Goal: Transaction & Acquisition: Purchase product/service

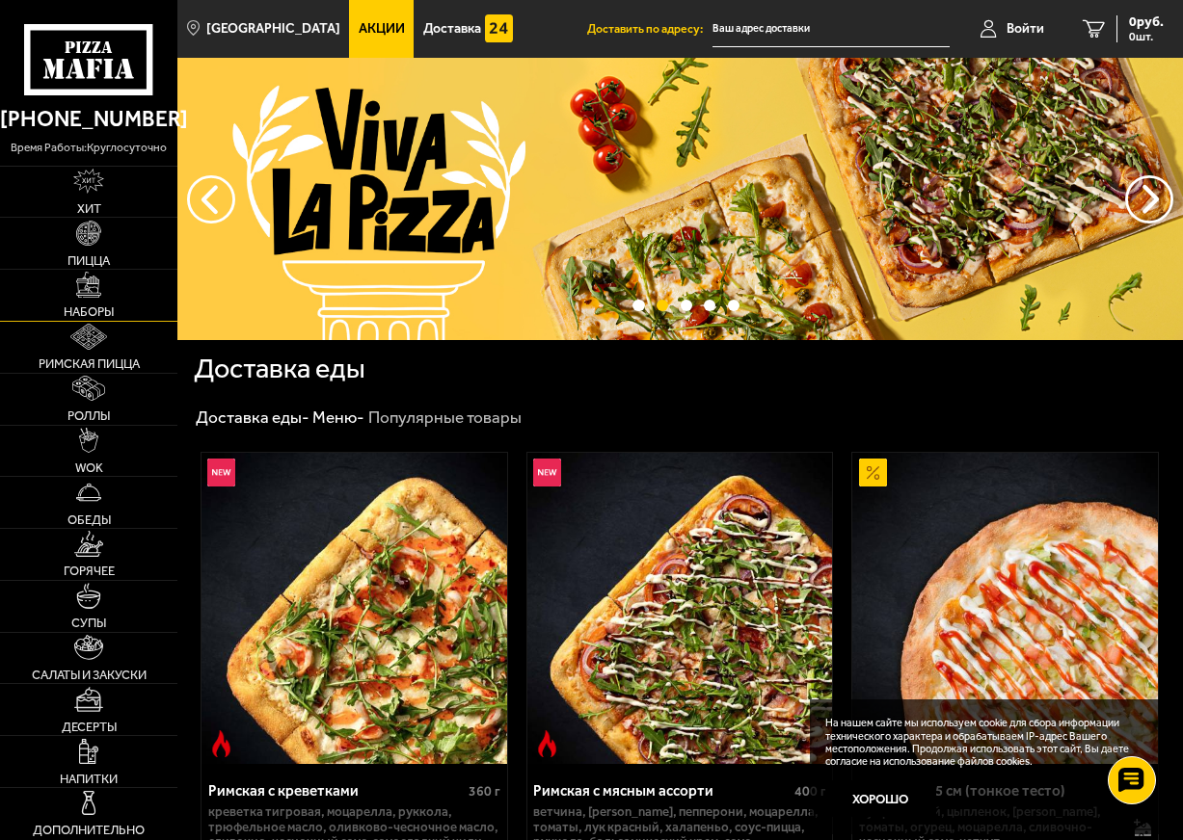
click at [111, 301] on link "Наборы" at bounding box center [88, 295] width 177 height 51
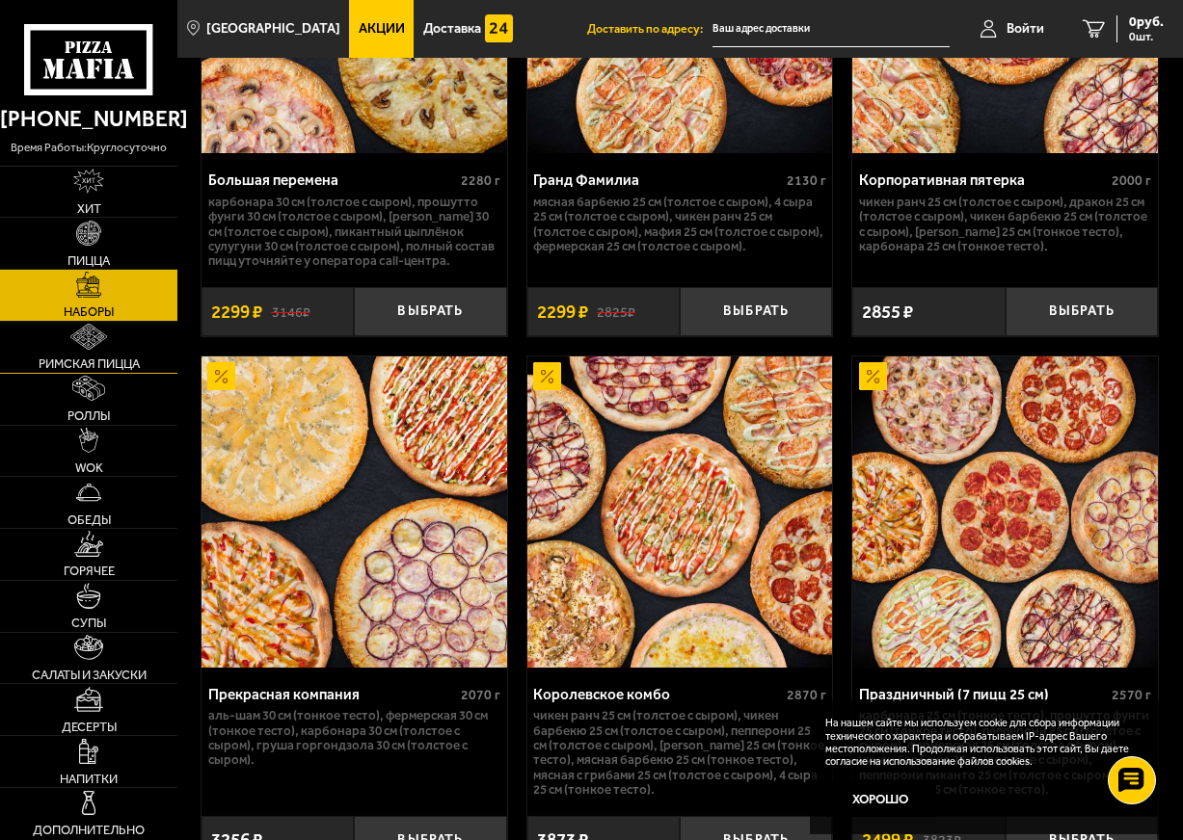
scroll to position [4433, 0]
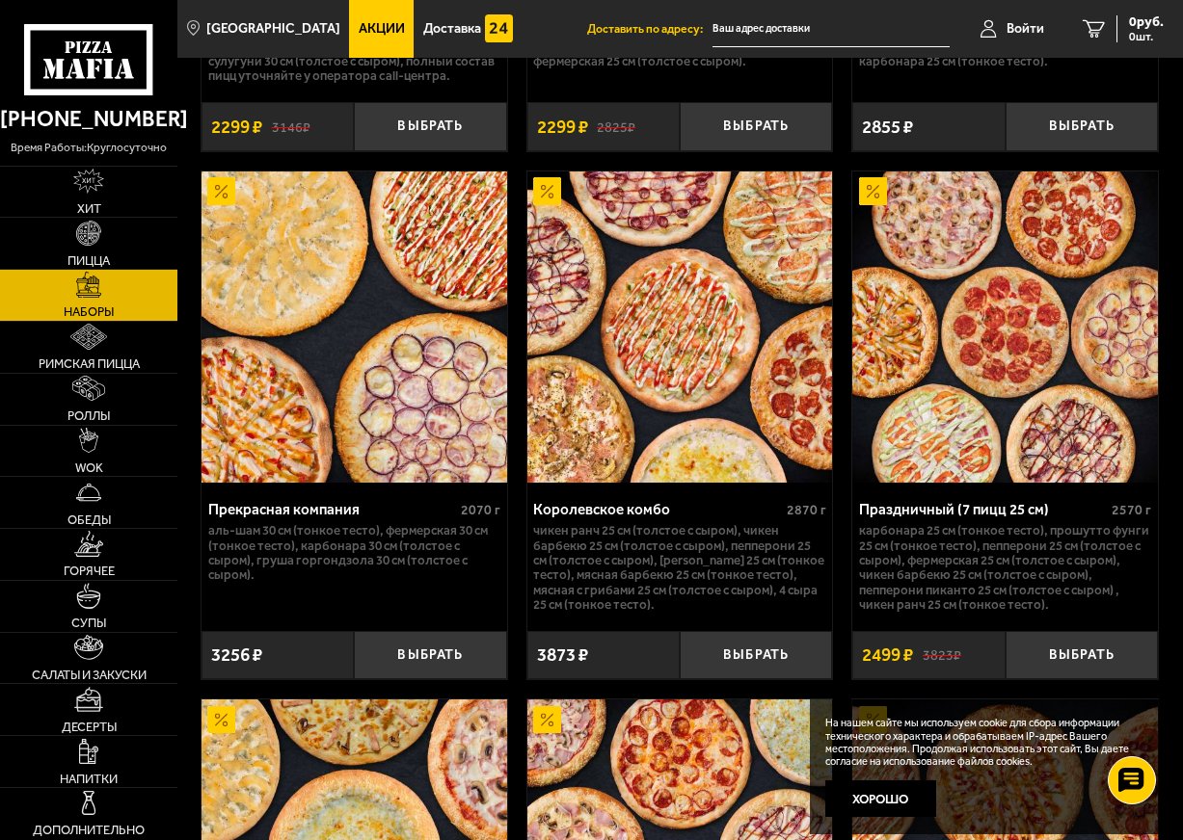
click at [954, 518] on div "Праздничный (7 пицц 25 см)" at bounding box center [983, 509] width 248 height 17
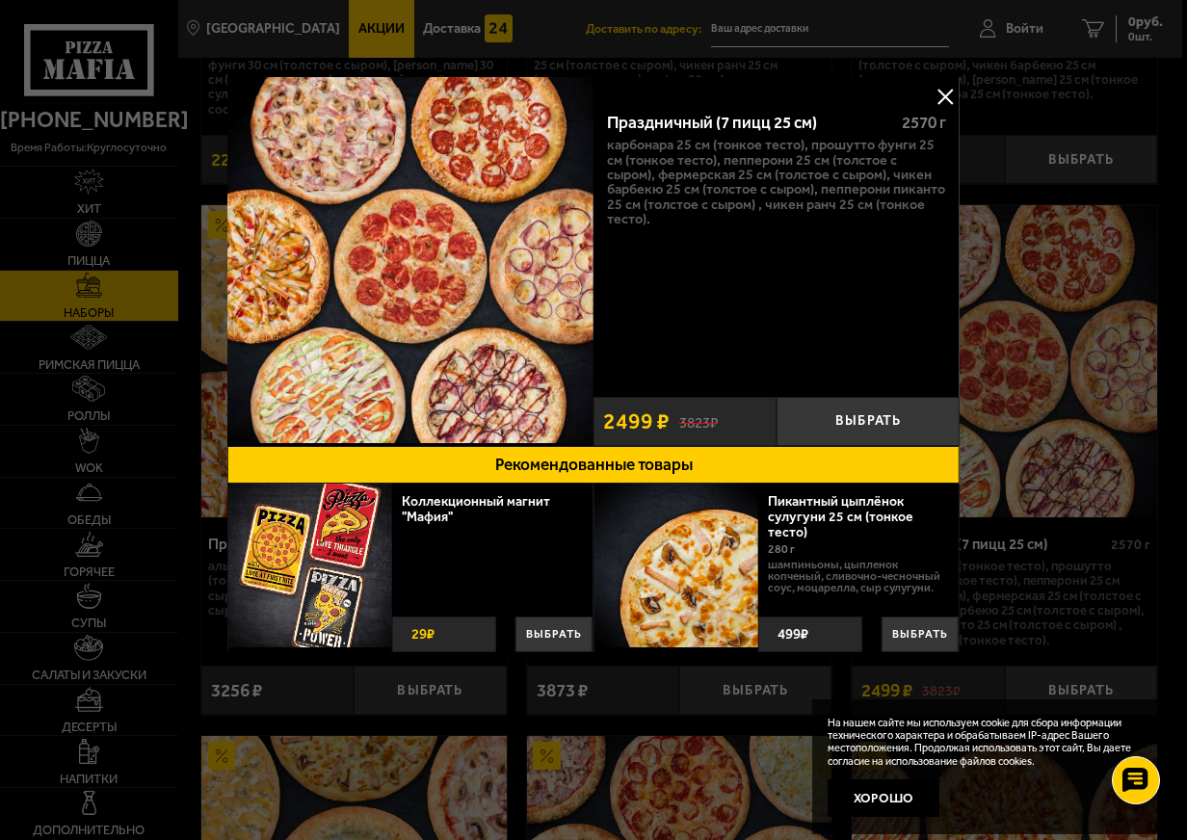
click at [946, 95] on button at bounding box center [945, 96] width 29 height 29
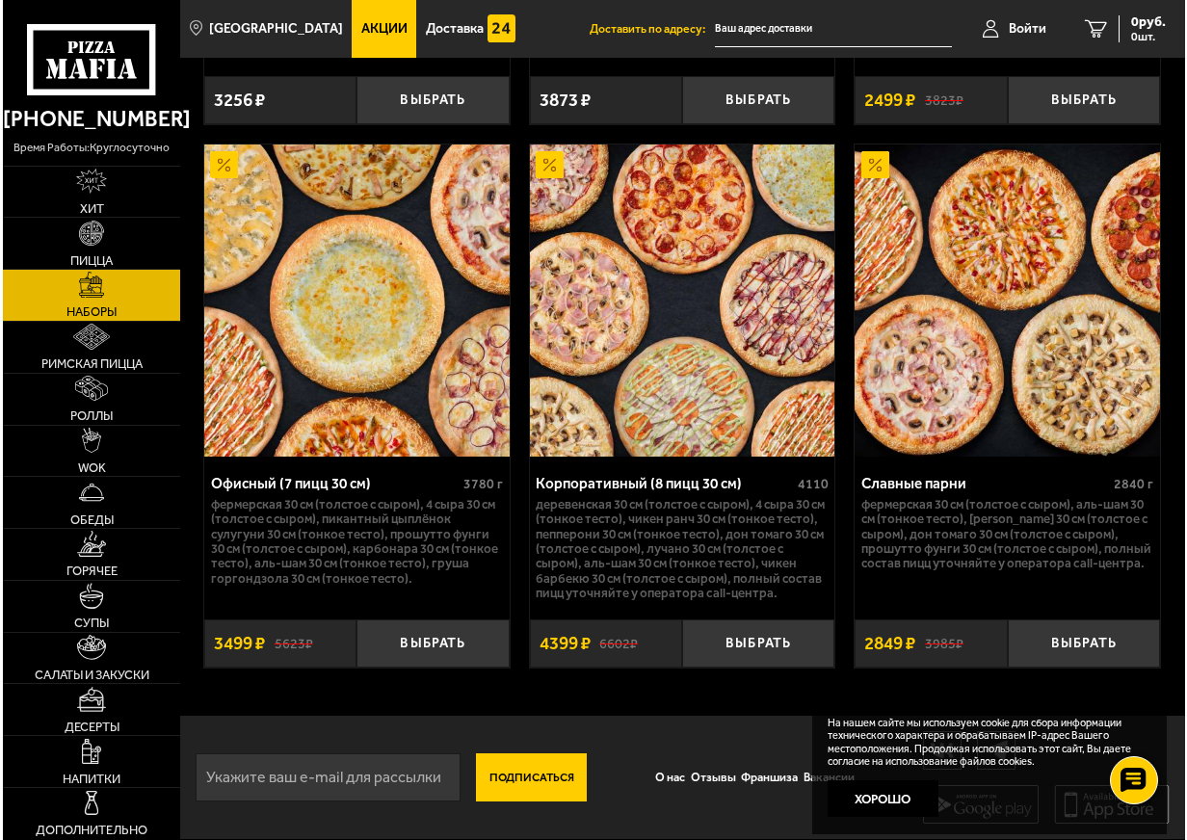
scroll to position [5012, 0]
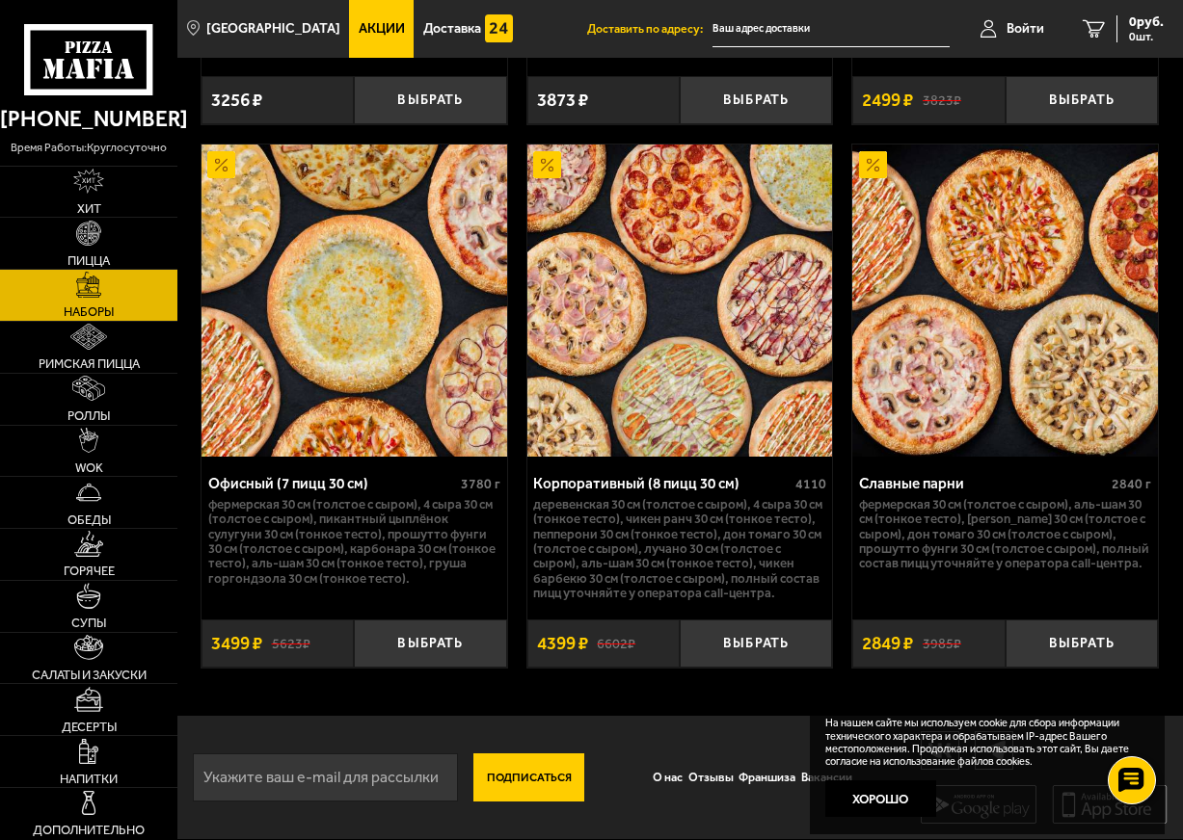
click at [322, 492] on div "Офисный (7 пицц 30 см)" at bounding box center [332, 483] width 248 height 17
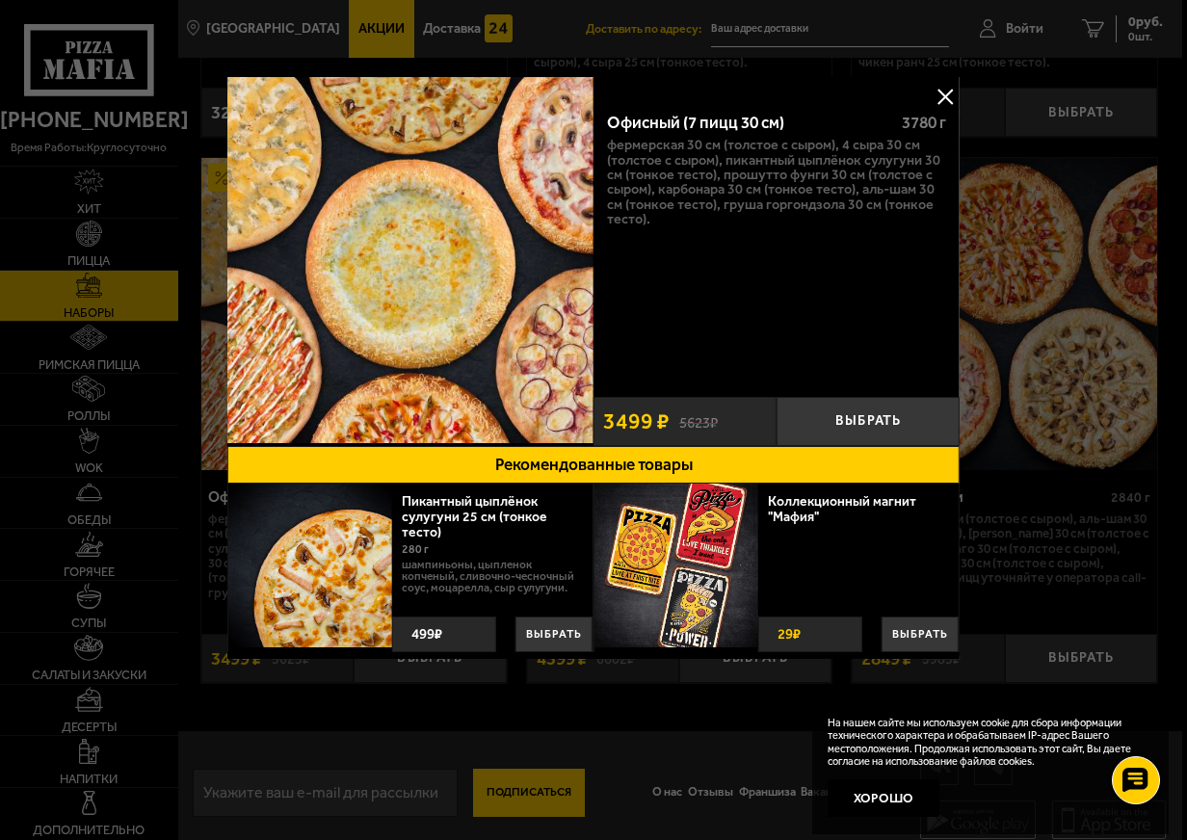
click at [944, 94] on button at bounding box center [945, 96] width 29 height 29
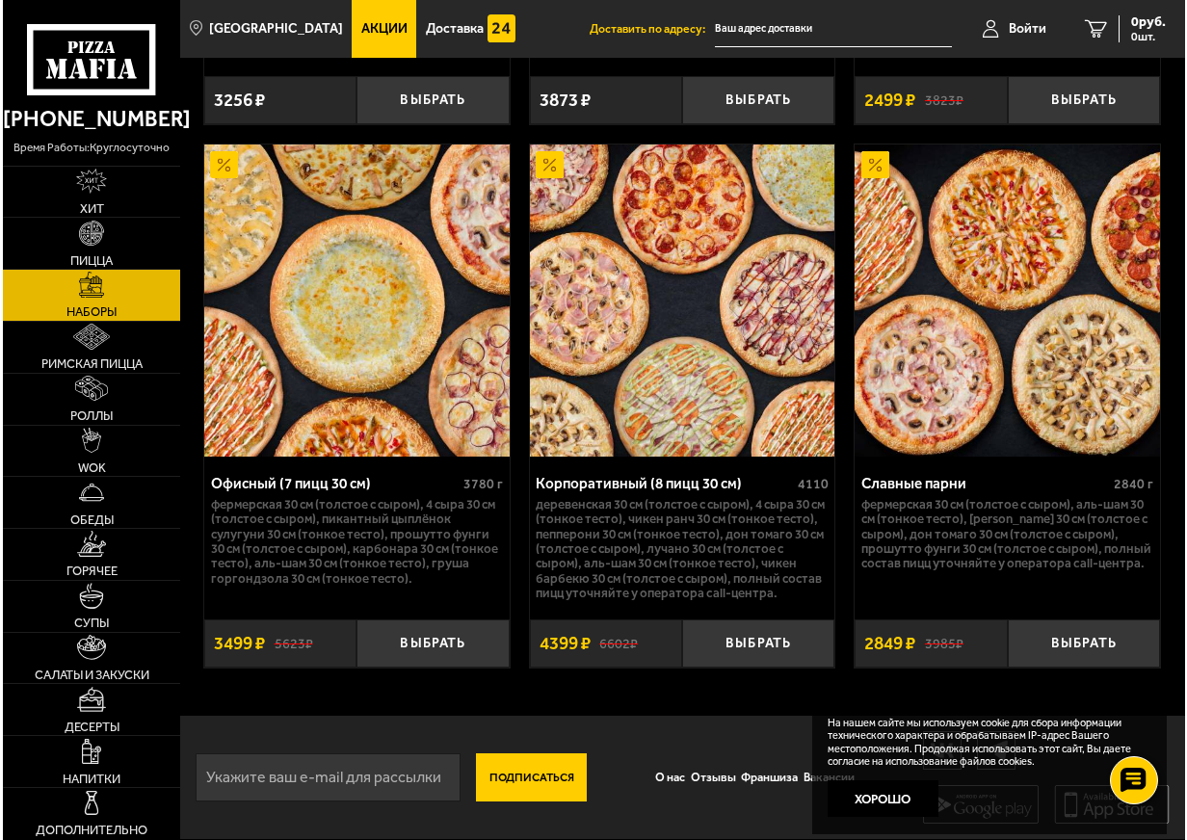
scroll to position [5026, 0]
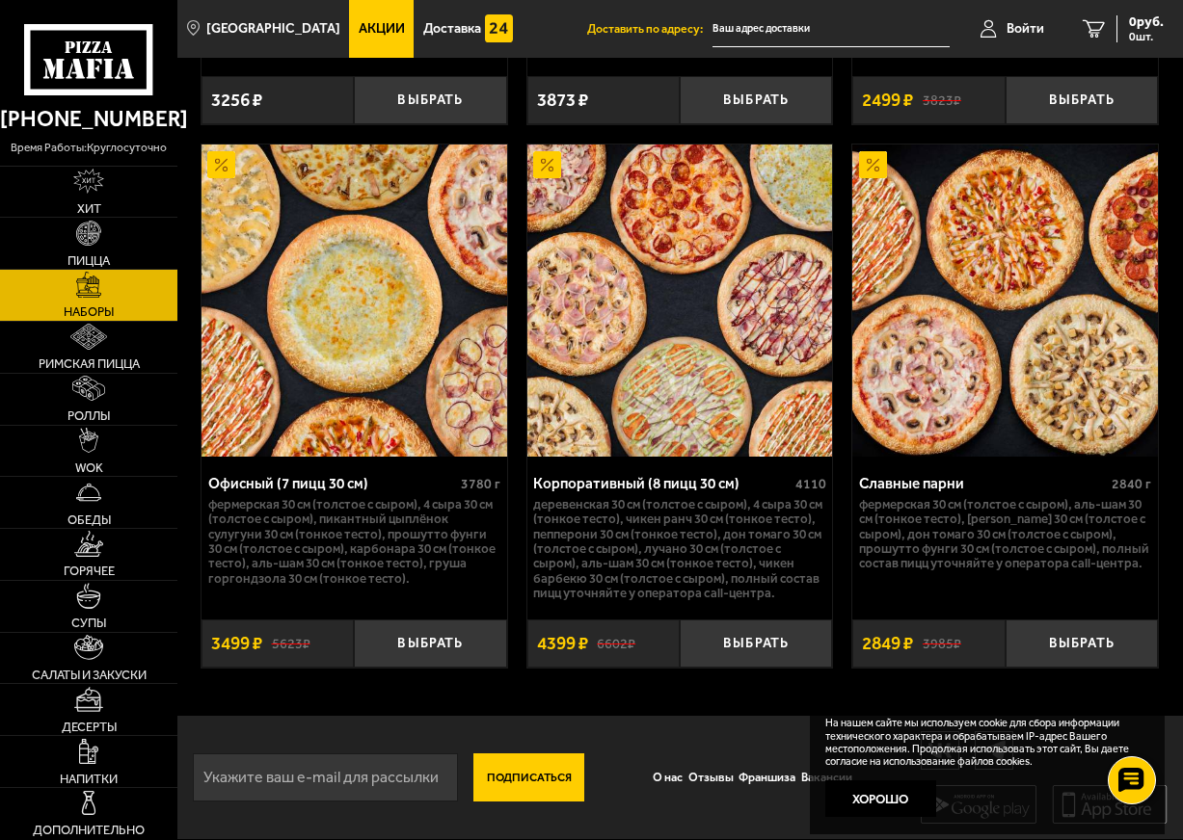
click at [392, 579] on p "Фермерская 30 см (толстое с сыром), 4 сыра 30 см (толстое с сыром), Пикантный ц…" at bounding box center [354, 541] width 292 height 89
click at [338, 484] on div "Офисный (7 пицц 30 см)" at bounding box center [332, 483] width 248 height 17
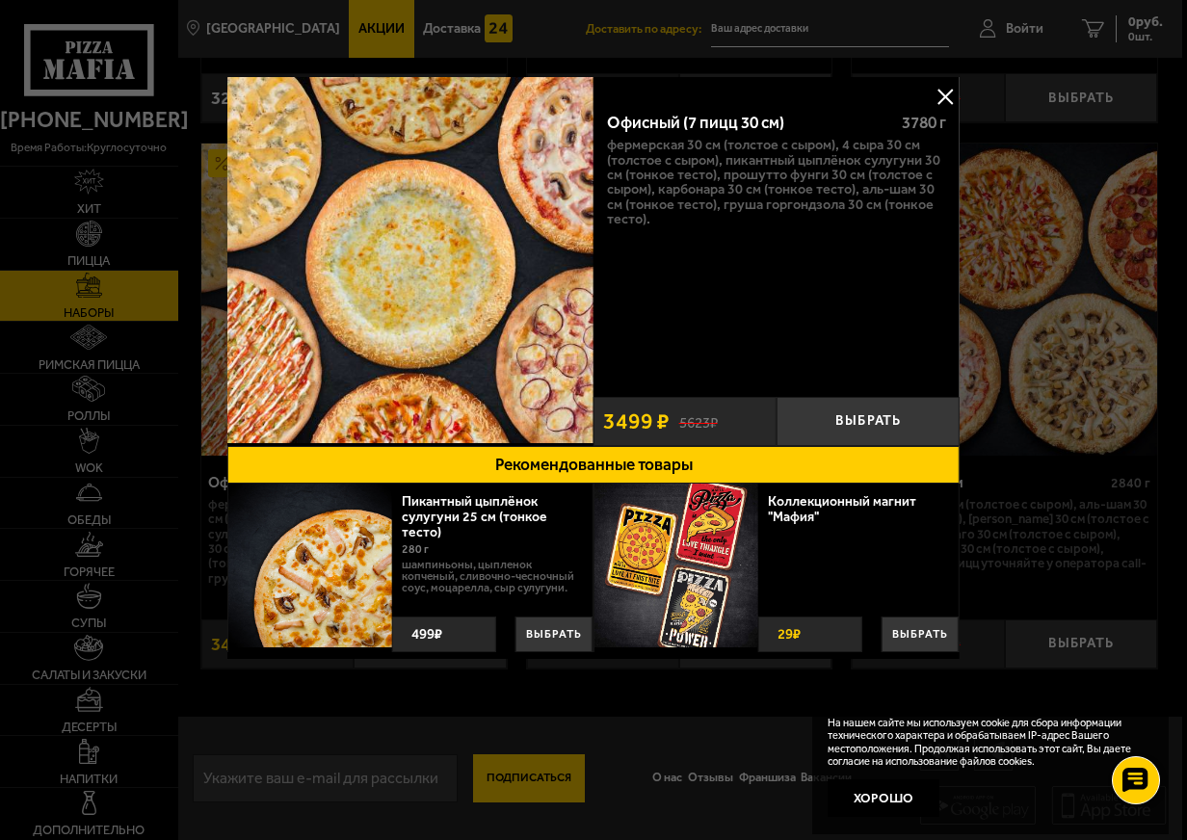
click at [703, 121] on div "Офисный (7 пицц 30 см)" at bounding box center [746, 123] width 279 height 20
click at [600, 463] on button "Рекомендованные товары" at bounding box center [593, 465] width 732 height 38
click at [688, 117] on div "Офисный (7 пицц 30 см)" at bounding box center [746, 123] width 279 height 20
drag, startPoint x: 1004, startPoint y: 361, endPoint x: 963, endPoint y: 428, distance: 78.4
click at [974, 423] on div at bounding box center [593, 420] width 1187 height 840
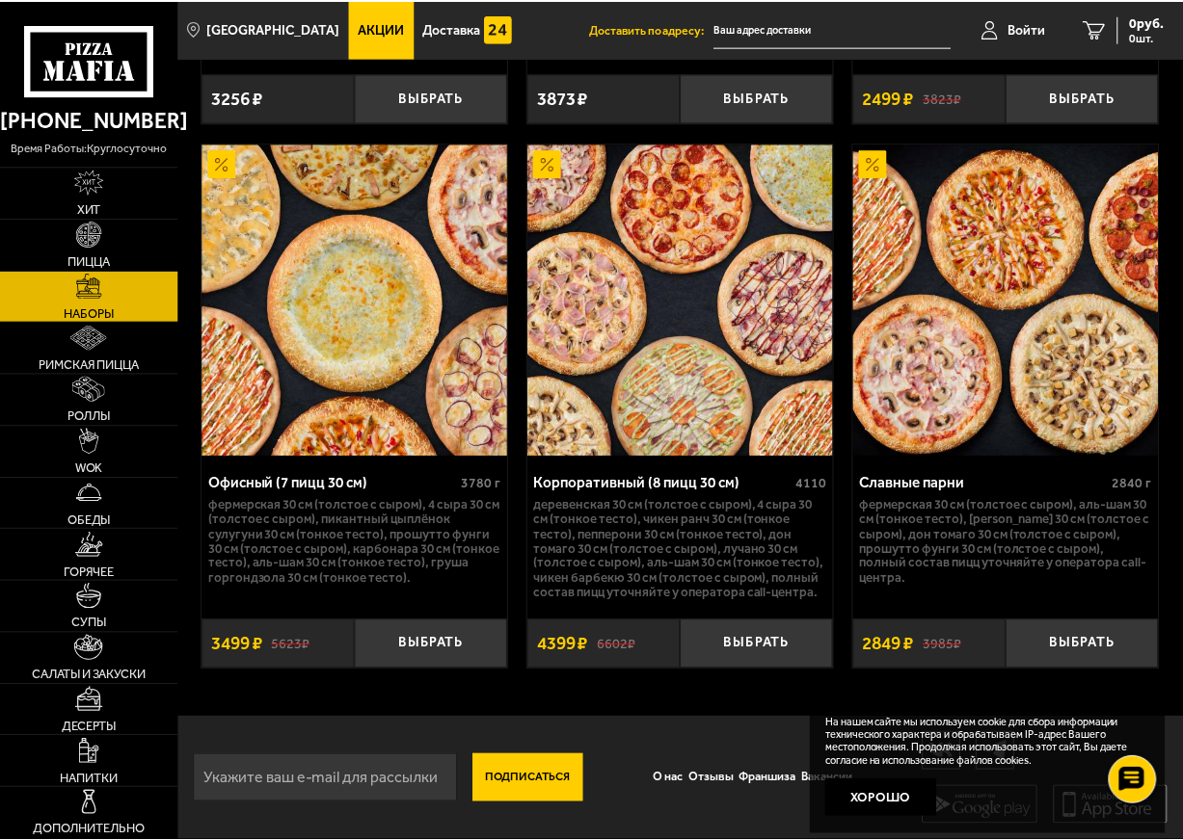
scroll to position [4996, 0]
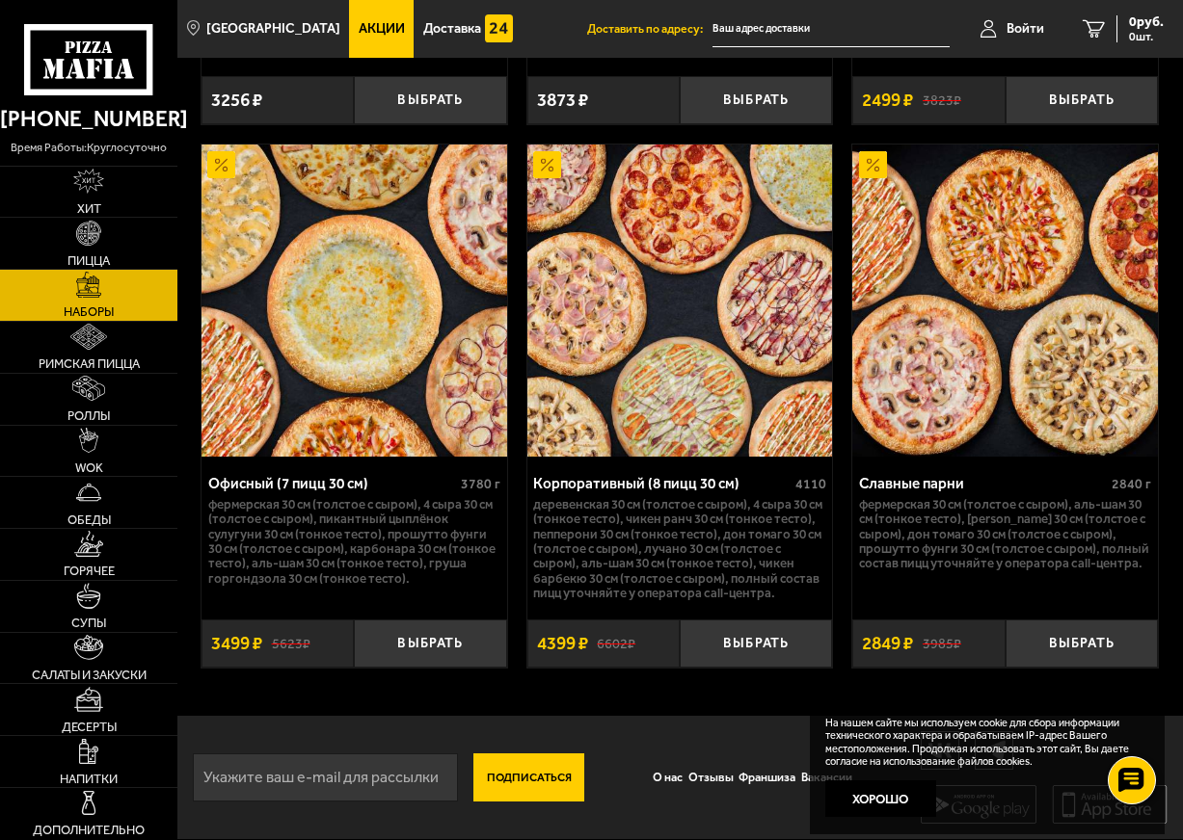
click at [349, 492] on div "Офисный (7 пицц 30 см)" at bounding box center [332, 483] width 248 height 17
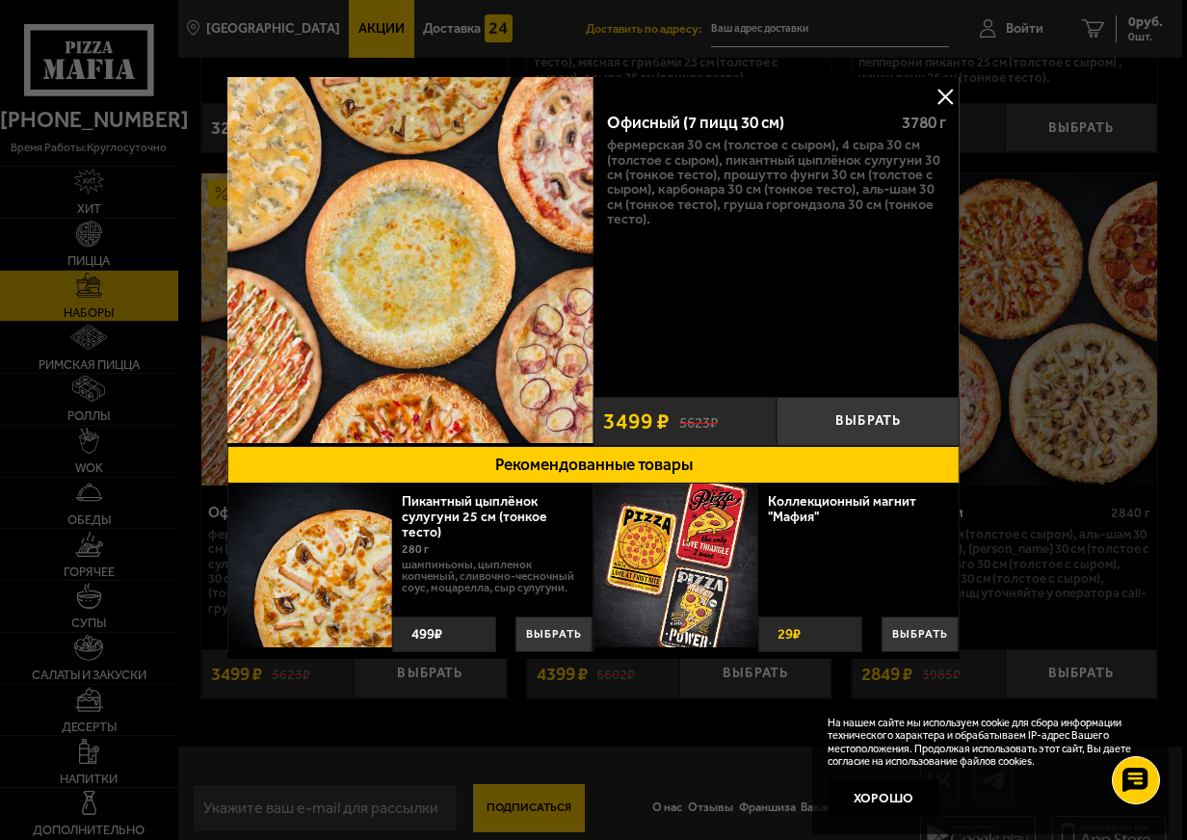
click at [689, 122] on div "Офисный (7 пицц 30 см)" at bounding box center [746, 123] width 279 height 20
click at [693, 157] on p "Фермерская 30 см (толстое с сыром), 4 сыра 30 см (толстое с сыром), Пикантный ц…" at bounding box center [776, 182] width 338 height 89
click at [944, 92] on button at bounding box center [945, 96] width 29 height 29
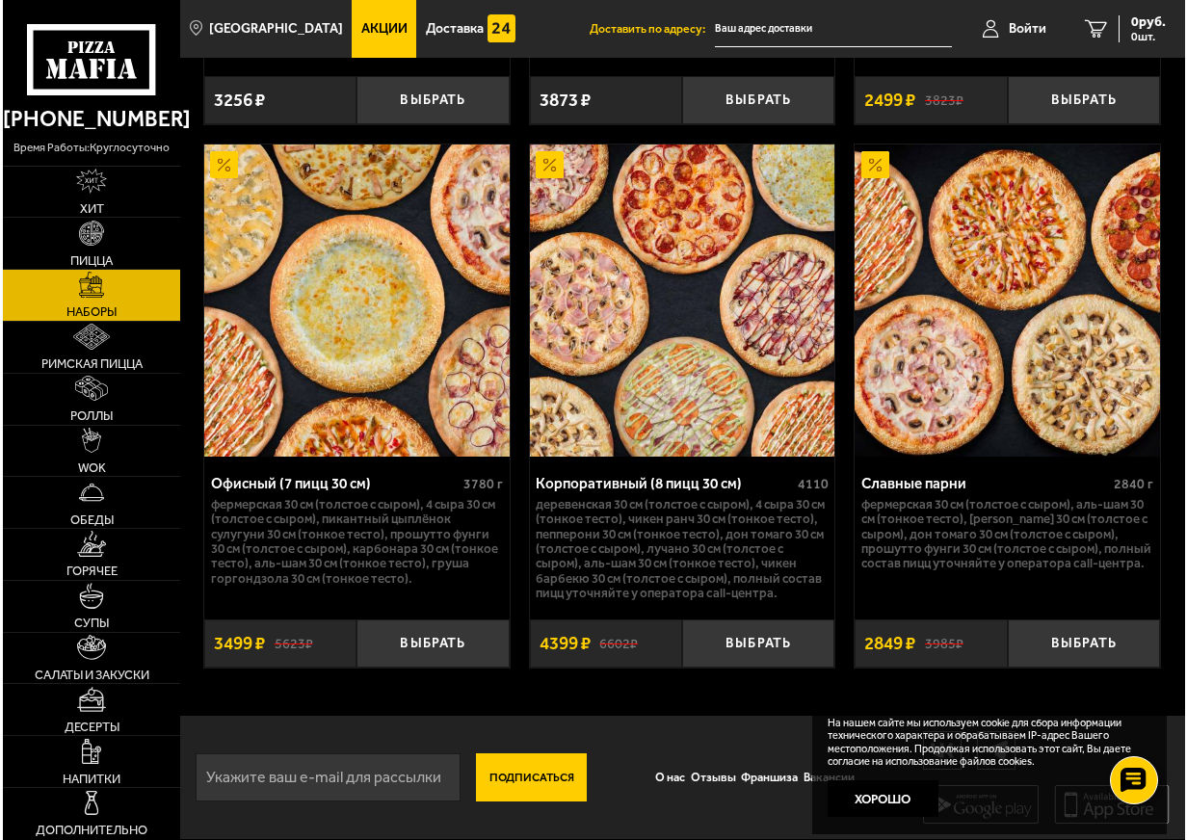
scroll to position [5026, 0]
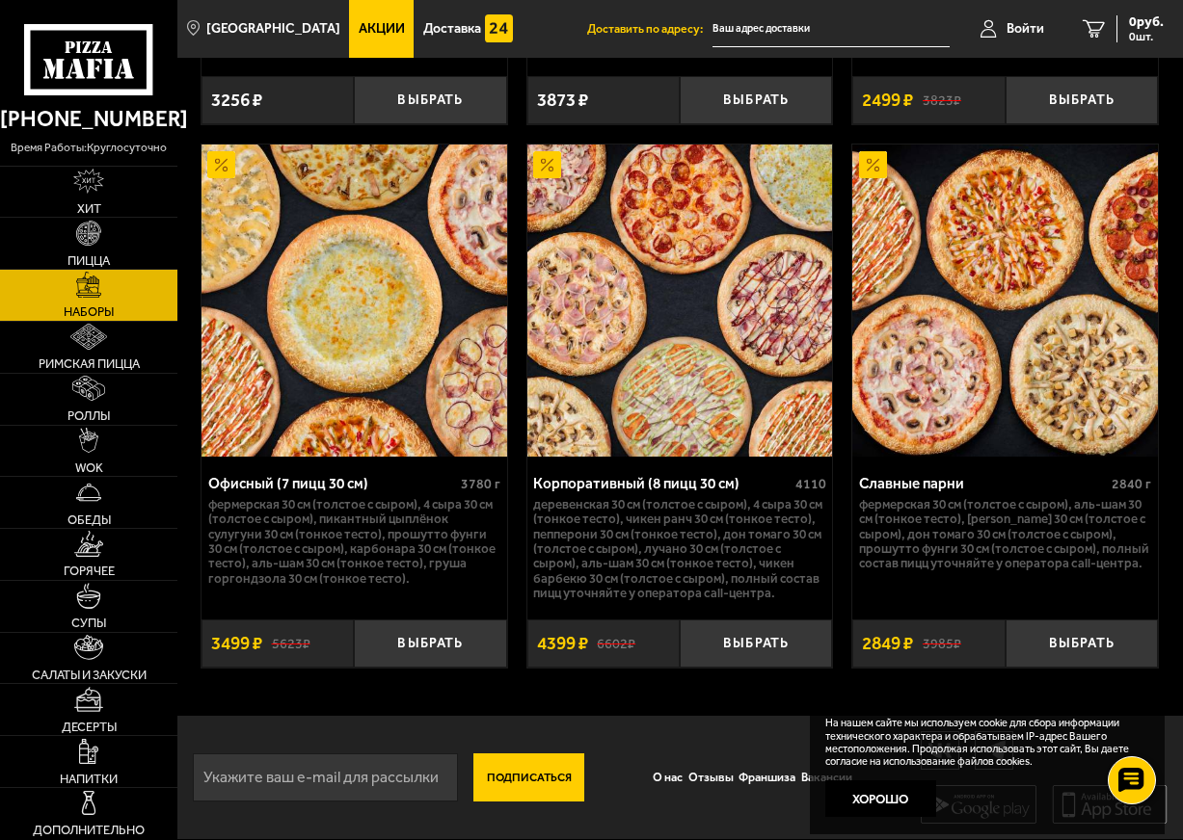
click at [911, 491] on div "Славные парни" at bounding box center [983, 483] width 248 height 17
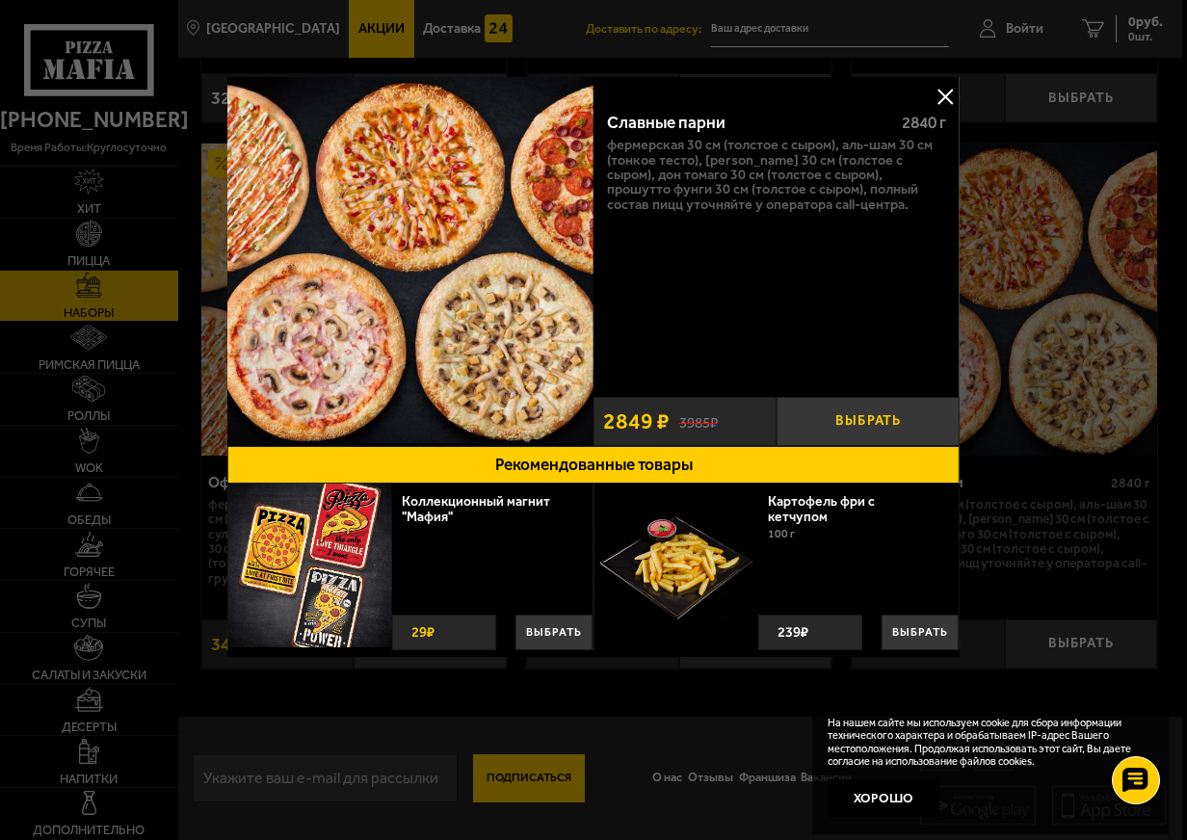
click at [850, 426] on button "Выбрать" at bounding box center [868, 421] width 183 height 49
click at [816, 424] on button "−" at bounding box center [807, 421] width 61 height 49
click at [945, 94] on button at bounding box center [945, 96] width 29 height 29
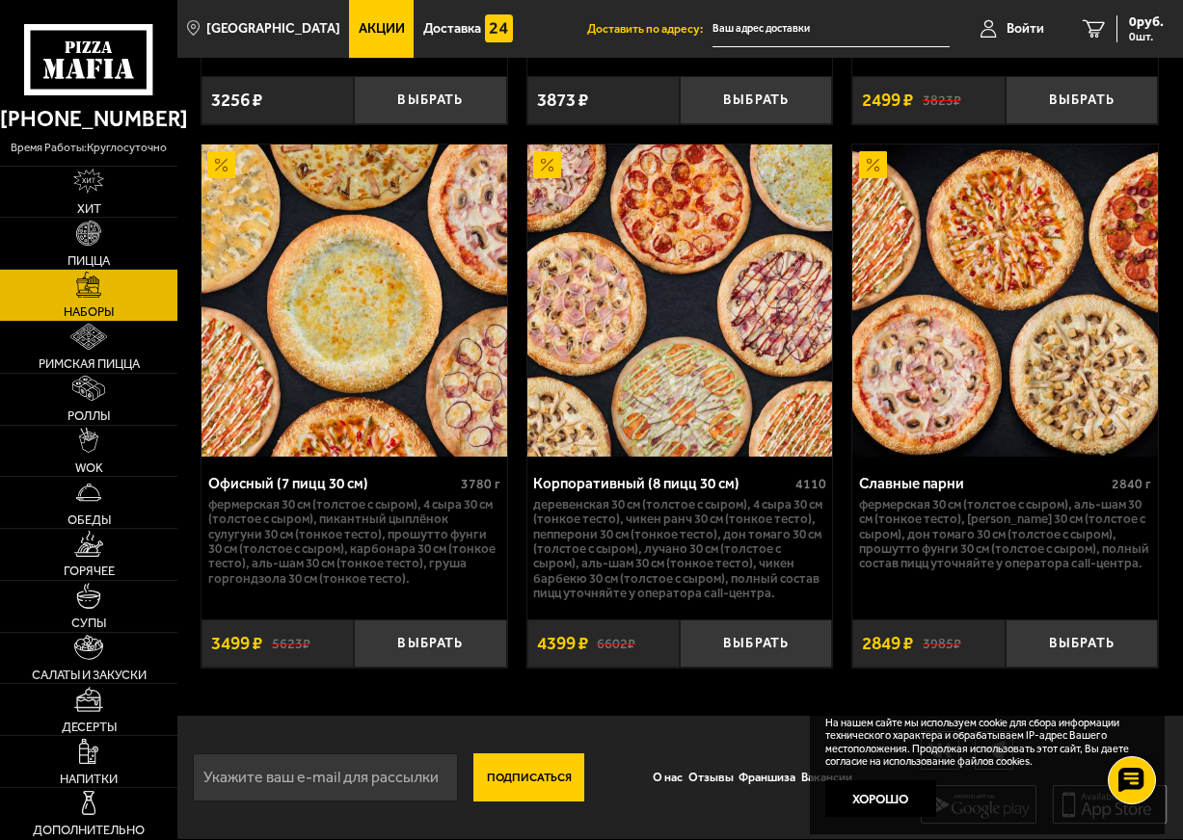
scroll to position [5026, 0]
